Goal: Task Accomplishment & Management: Manage account settings

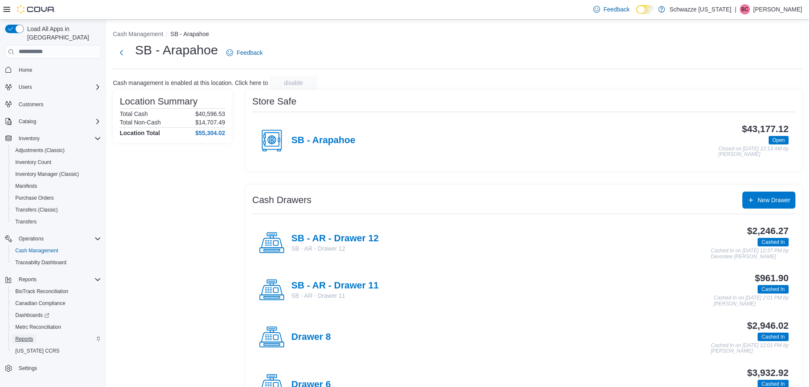
click at [31, 335] on span "Reports" at bounding box center [24, 338] width 18 height 7
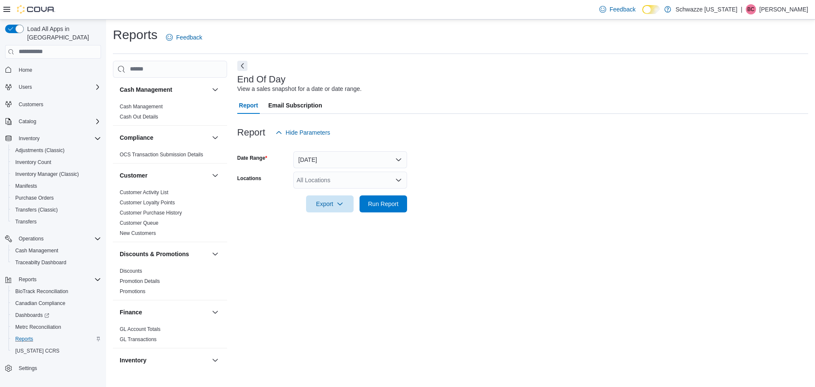
click at [362, 180] on div "All Locations" at bounding box center [350, 180] width 114 height 17
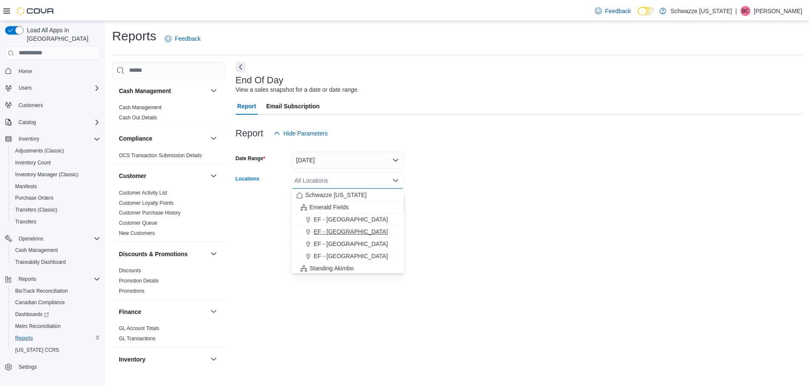
scroll to position [85, 0]
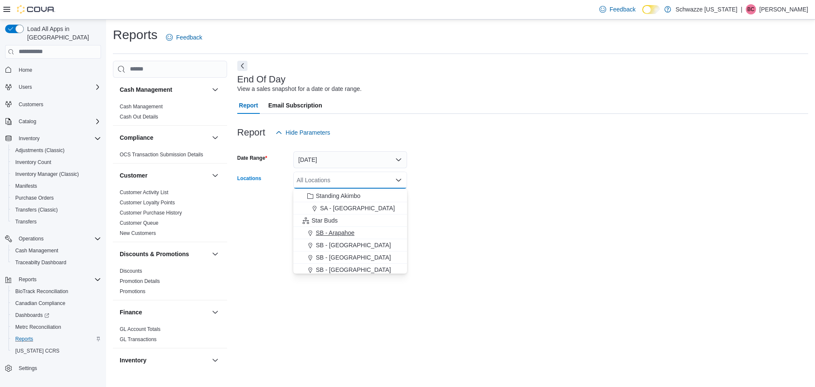
click at [349, 234] on span "SB - Arapahoe" at bounding box center [335, 232] width 39 height 8
click at [648, 157] on form "Date Range [DATE] Locations SB - [GEOGRAPHIC_DATA] Combo box. Selected. SB - [G…" at bounding box center [522, 176] width 571 height 71
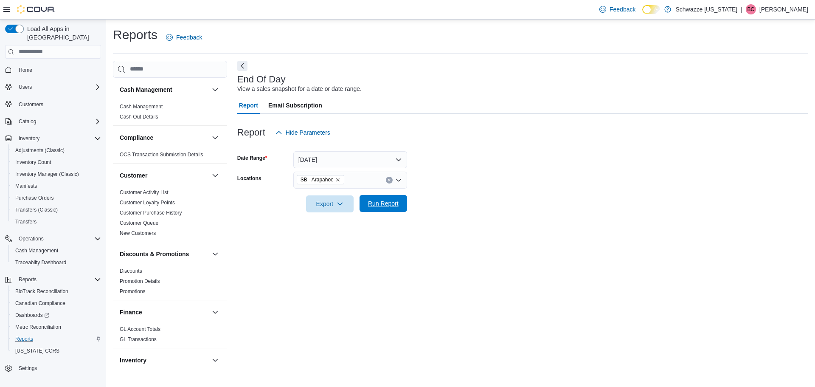
click at [393, 204] on span "Run Report" at bounding box center [383, 203] width 31 height 8
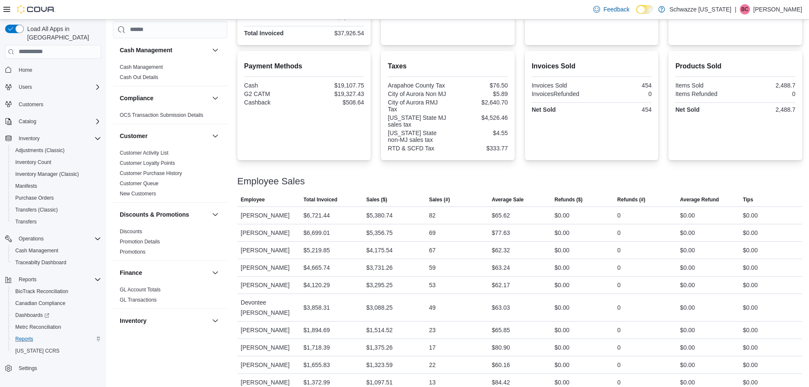
scroll to position [257, 0]
drag, startPoint x: 517, startPoint y: 374, endPoint x: 492, endPoint y: 375, distance: 24.7
click at [492, 375] on div "$84.42" at bounding box center [519, 381] width 63 height 17
click at [486, 355] on div "22" at bounding box center [456, 363] width 63 height 17
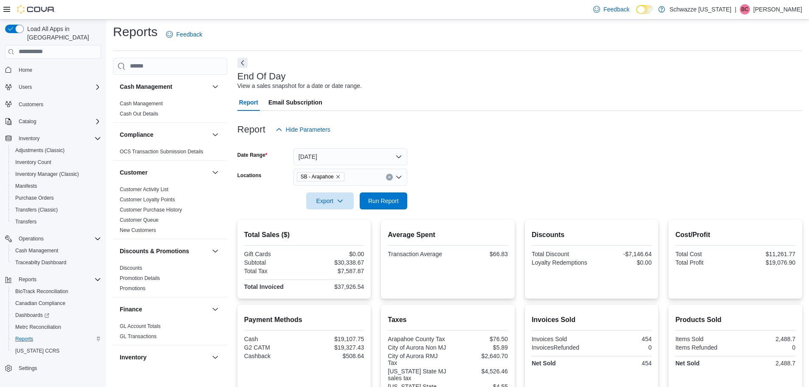
scroll to position [3, 0]
drag, startPoint x: 399, startPoint y: 191, endPoint x: 394, endPoint y: 190, distance: 5.6
click at [394, 190] on form "Date Range [DATE] Locations SB - Arapahoe Export Run Report" at bounding box center [519, 173] width 565 height 71
drag, startPoint x: 378, startPoint y: 216, endPoint x: 383, endPoint y: 215, distance: 4.7
click at [379, 216] on div at bounding box center [519, 215] width 565 height 10
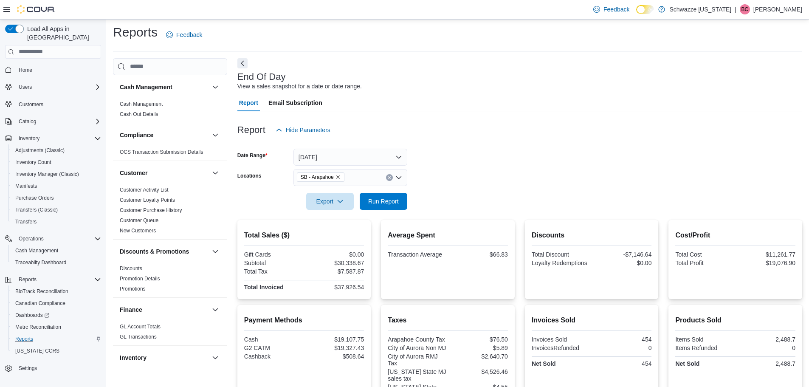
click at [393, 186] on div "SB - Arapahoe" at bounding box center [350, 177] width 114 height 17
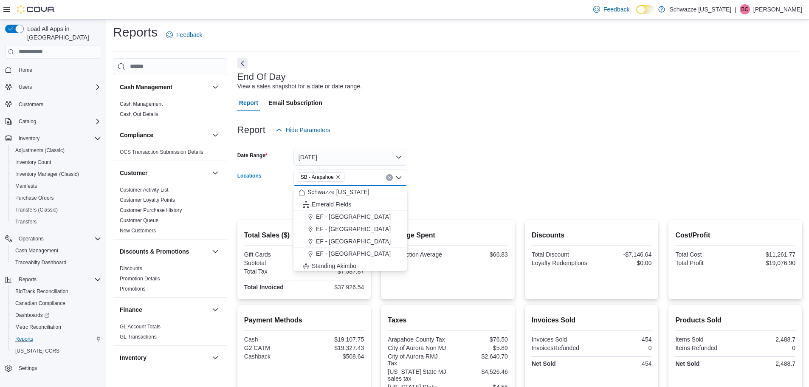
click at [552, 166] on form "Date Range [DATE] Locations SB - [GEOGRAPHIC_DATA] Combo box. Selected. SB - [G…" at bounding box center [519, 173] width 565 height 71
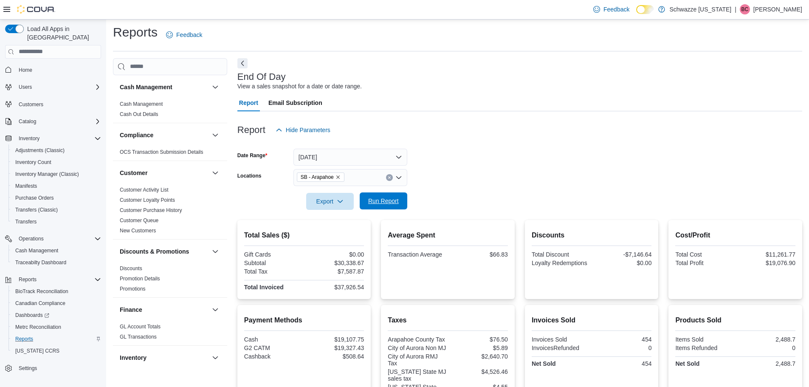
click at [393, 201] on span "Run Report" at bounding box center [383, 201] width 31 height 8
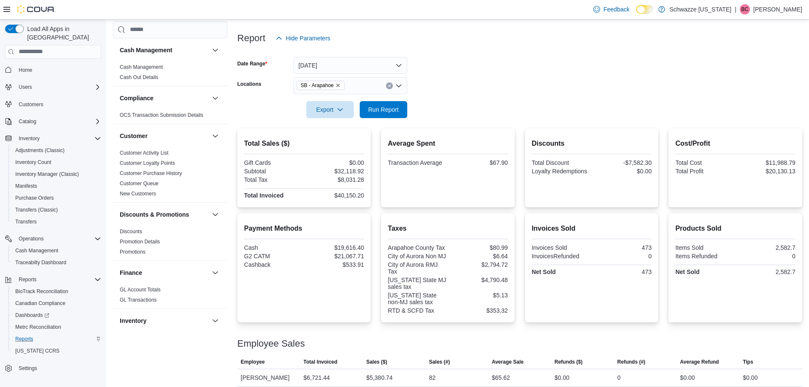
scroll to position [20, 0]
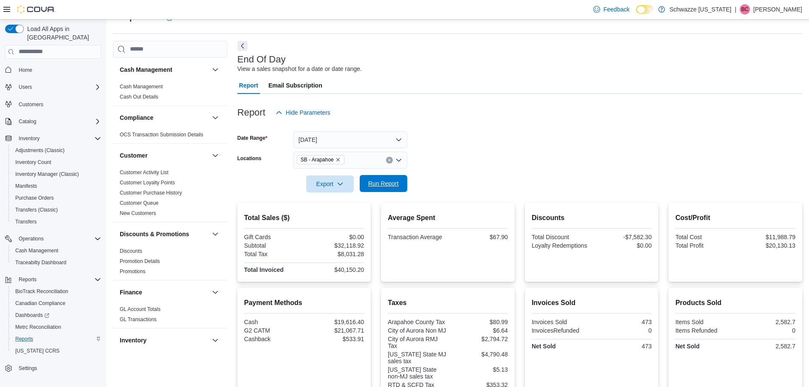
click at [397, 183] on span "Run Report" at bounding box center [383, 183] width 31 height 8
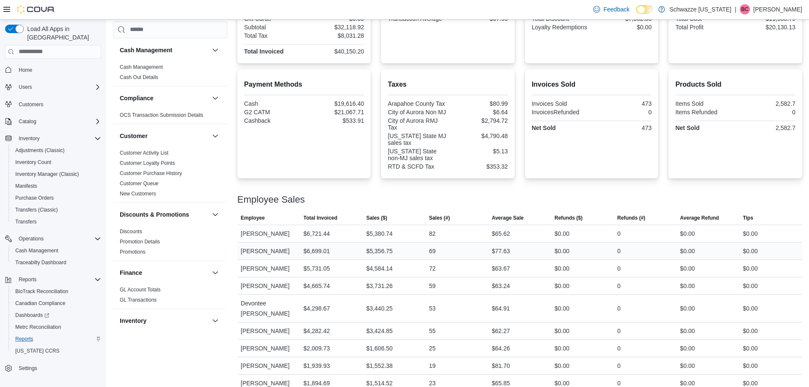
scroll to position [275, 0]
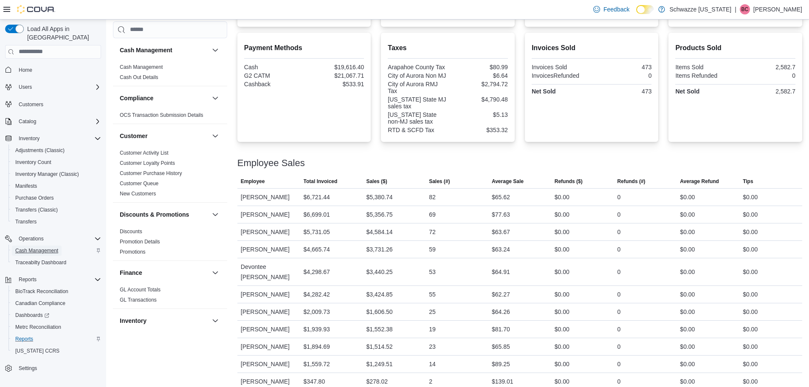
click at [39, 245] on span "Cash Management" at bounding box center [36, 250] width 43 height 10
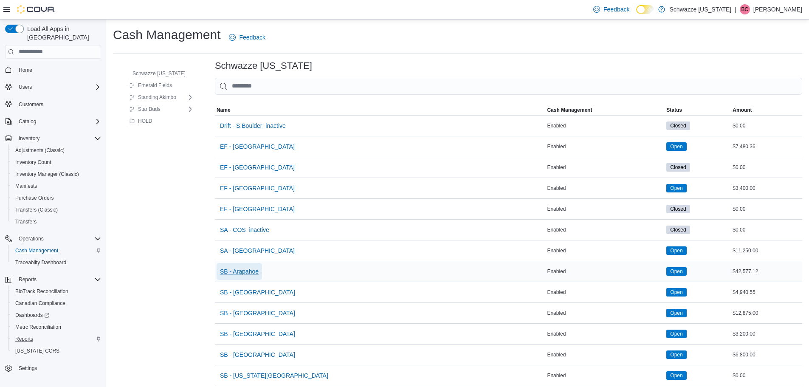
click at [245, 268] on span "SB - Arapahoe" at bounding box center [239, 271] width 39 height 8
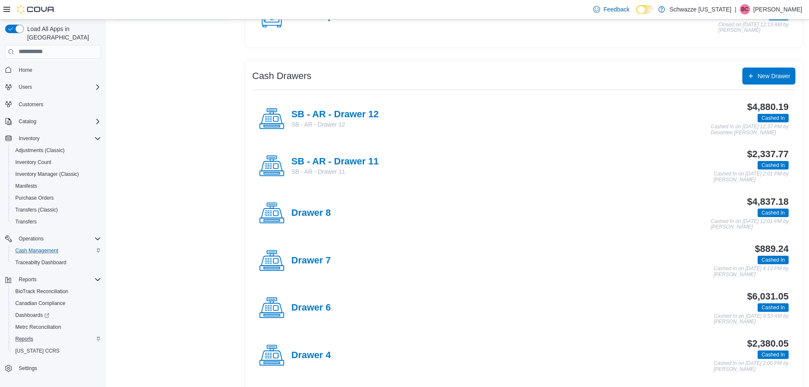
scroll to position [127, 0]
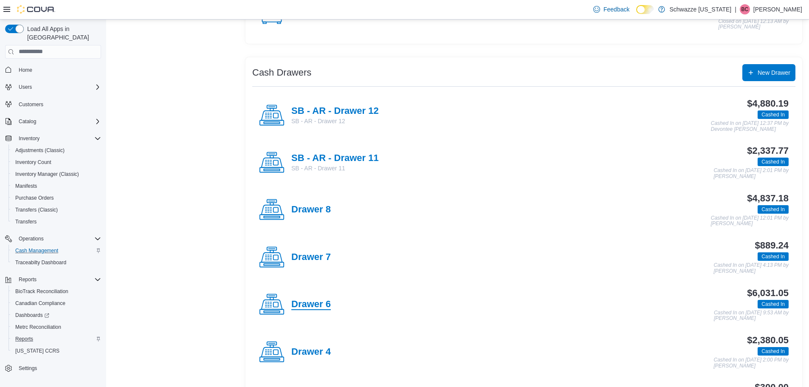
click at [310, 302] on h4 "Drawer 6" at bounding box center [310, 304] width 39 height 11
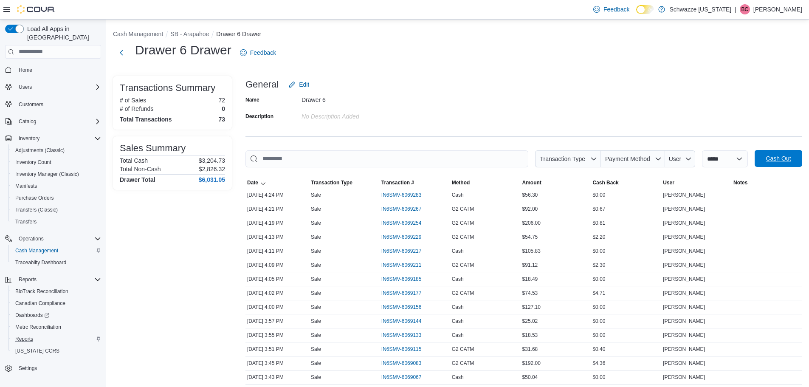
click at [785, 166] on span "Cash Out" at bounding box center [778, 158] width 37 height 17
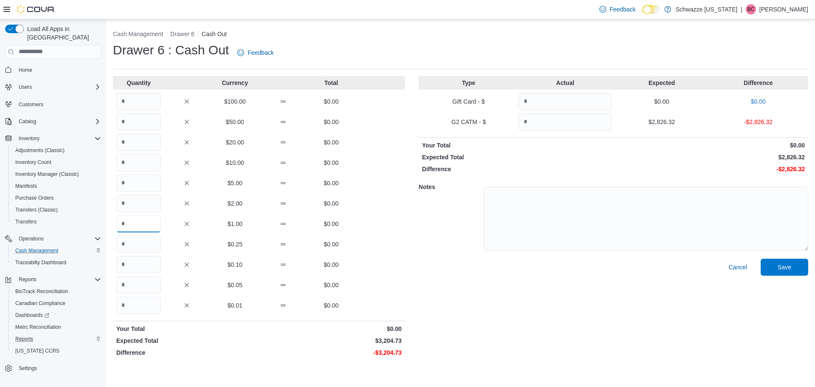
click at [139, 222] on input "Quantity" at bounding box center [138, 223] width 45 height 17
type input "****"
click at [147, 304] on input "Quantity" at bounding box center [138, 305] width 45 height 17
type input "**"
click at [571, 118] on input "Quantity" at bounding box center [565, 121] width 93 height 17
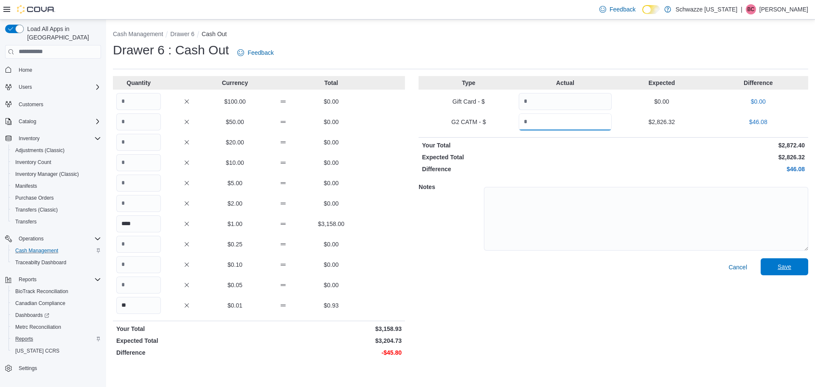
type input "*******"
click at [779, 268] on span "Save" at bounding box center [785, 266] width 14 height 8
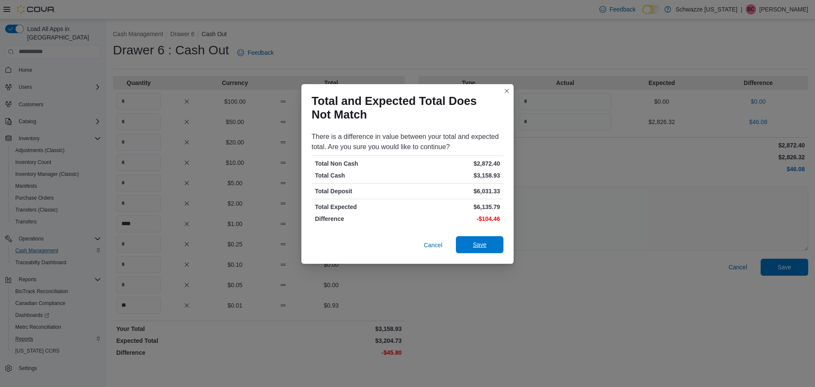
click at [494, 249] on span "Save" at bounding box center [479, 244] width 37 height 17
